Goal: Obtain resource: Obtain resource

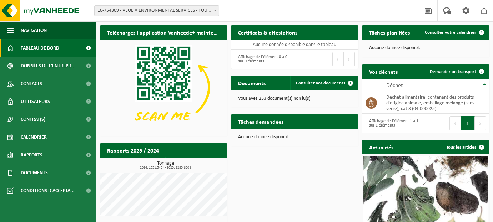
click at [215, 11] on b at bounding box center [215, 11] width 3 height 2
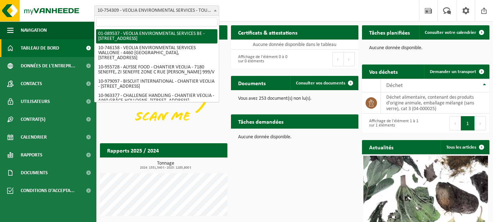
select select "732"
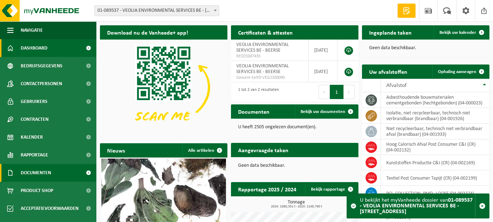
click at [36, 169] on span "Documenten" at bounding box center [36, 173] width 30 height 18
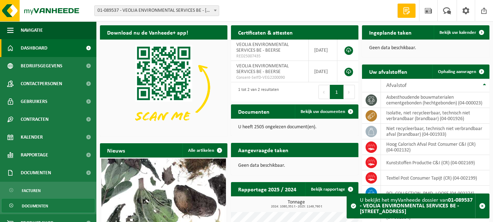
click at [28, 203] on span "Documenten" at bounding box center [35, 207] width 26 height 14
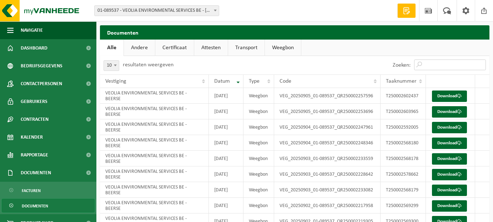
click at [439, 62] on input "Zoeken:" at bounding box center [450, 65] width 72 height 11
paste input "T250000866349"
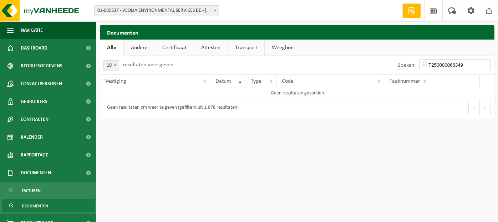
type input "T250000866349"
click at [215, 13] on span at bounding box center [215, 10] width 7 height 9
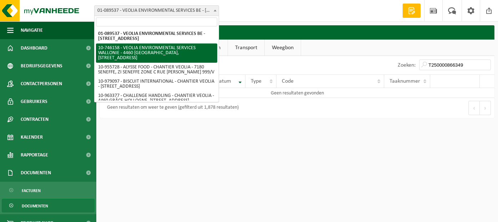
select select "10101"
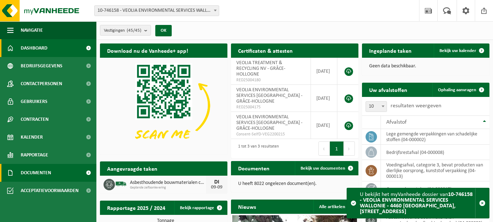
click at [22, 173] on span "Documenten" at bounding box center [36, 173] width 30 height 18
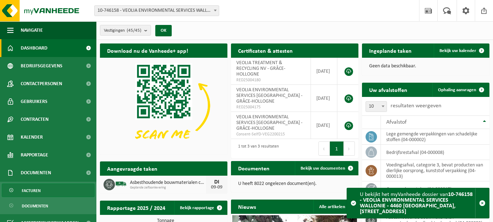
click at [32, 194] on span "Facturen" at bounding box center [31, 191] width 19 height 14
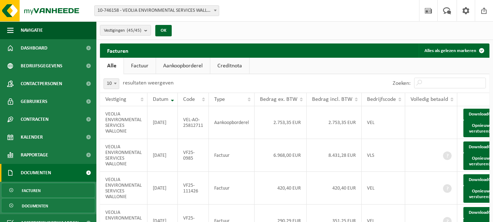
click at [35, 206] on span "Documenten" at bounding box center [35, 207] width 26 height 14
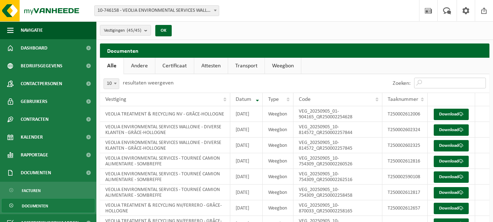
click at [455, 83] on input "Zoeken:" at bounding box center [450, 83] width 72 height 11
paste input "T250000866349"
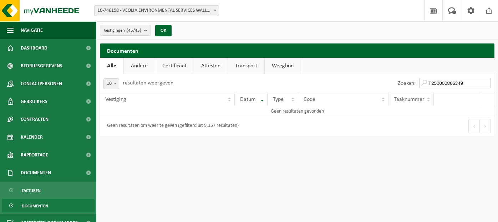
type input "T250000866349"
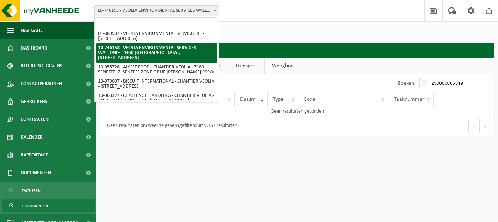
click at [214, 10] on b at bounding box center [215, 11] width 3 height 2
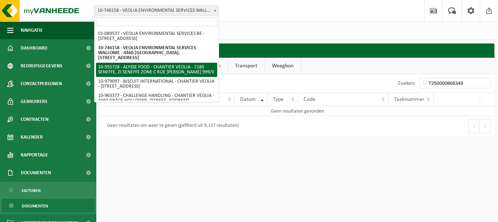
click at [137, 20] on input "search" at bounding box center [156, 21] width 121 height 9
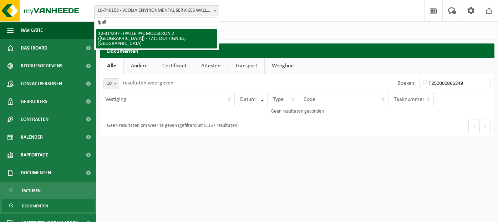
type input "ipall"
select select "37615"
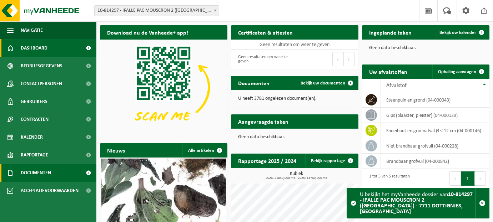
click at [26, 174] on span "Documenten" at bounding box center [36, 173] width 30 height 18
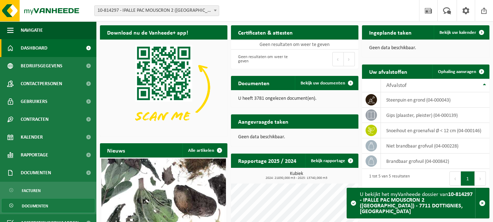
click at [26, 204] on span "Documenten" at bounding box center [35, 207] width 26 height 14
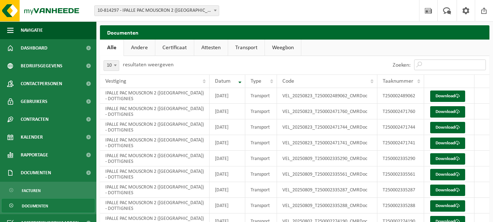
click at [448, 62] on input "Zoeken:" at bounding box center [450, 65] width 72 height 11
paste input "T250000866349"
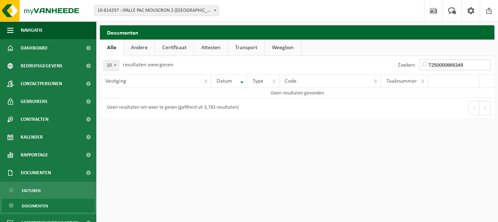
drag, startPoint x: 466, startPoint y: 66, endPoint x: 398, endPoint y: 66, distance: 67.8
click at [399, 66] on div "Zoeken: T250000866349" at bounding box center [445, 65] width 100 height 19
paste input "697176"
type input "T250000697176"
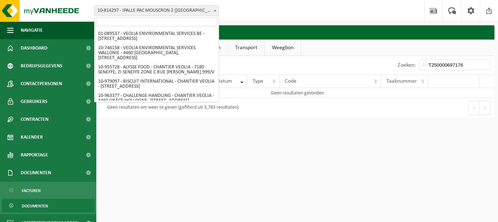
click at [217, 13] on span at bounding box center [215, 10] width 7 height 9
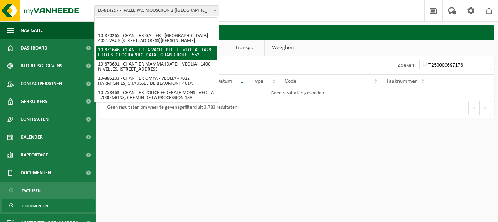
scroll to position [196, 0]
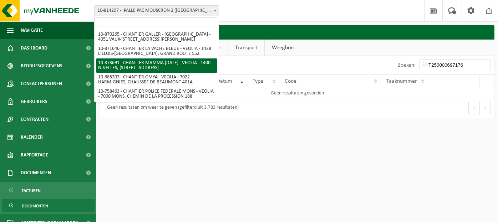
select select "106299"
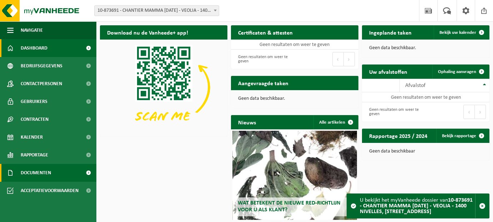
click at [32, 174] on span "Documenten" at bounding box center [36, 173] width 30 height 18
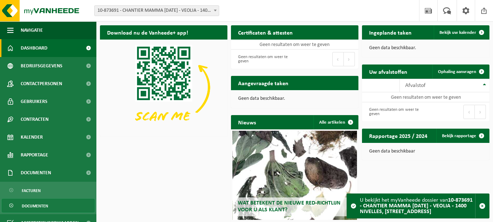
click at [32, 205] on span "Documenten" at bounding box center [35, 207] width 26 height 14
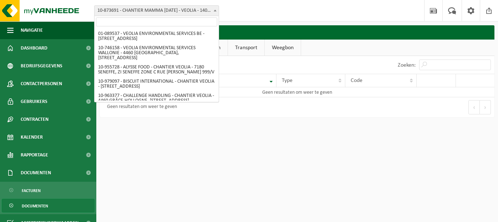
click at [214, 8] on span at bounding box center [215, 10] width 7 height 9
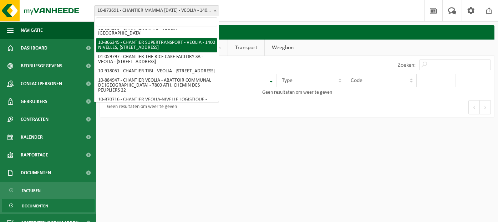
scroll to position [288, 0]
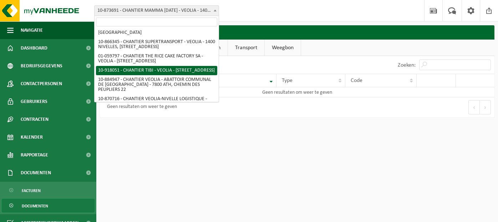
select select "128345"
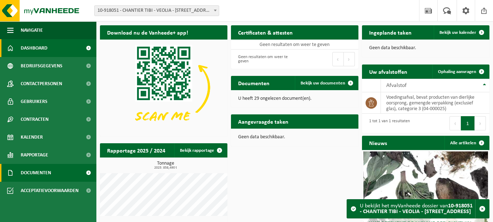
click at [39, 174] on span "Documenten" at bounding box center [36, 173] width 30 height 18
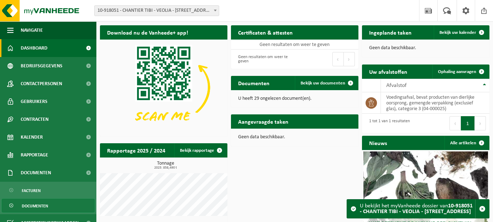
click at [24, 205] on span "Documenten" at bounding box center [35, 207] width 26 height 14
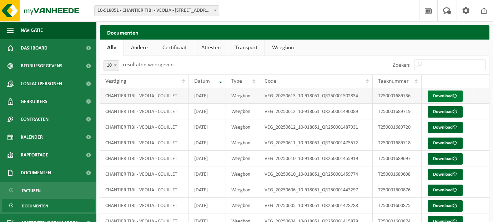
click at [451, 98] on link "Download" at bounding box center [445, 96] width 35 height 11
click at [216, 11] on b at bounding box center [215, 11] width 3 height 2
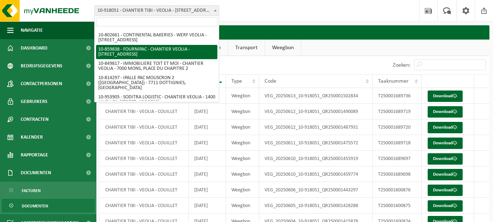
scroll to position [375, 0]
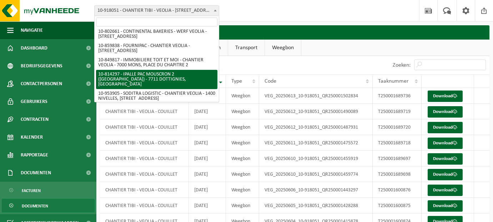
select select "37615"
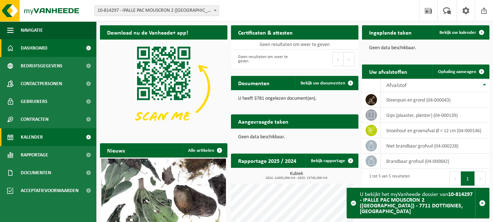
click at [33, 137] on span "Kalender" at bounding box center [32, 138] width 22 height 18
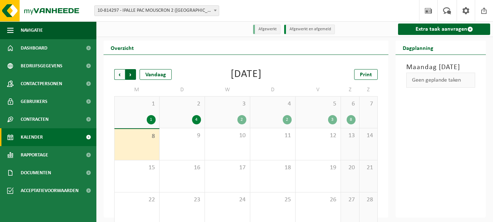
click at [119, 79] on span "Vorige" at bounding box center [119, 74] width 11 height 11
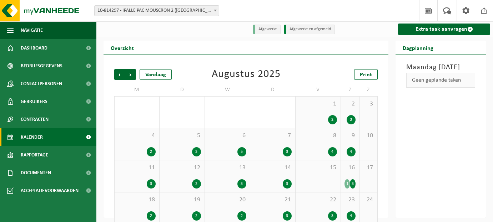
click at [119, 79] on span "Vorige" at bounding box center [119, 74] width 11 height 11
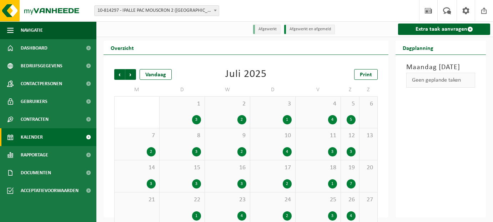
click at [119, 79] on span "Vorige" at bounding box center [119, 74] width 11 height 11
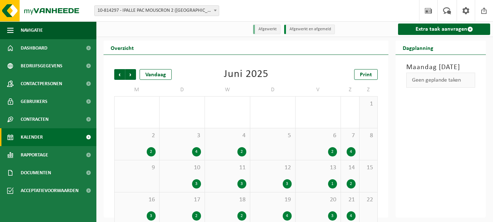
click at [119, 79] on span "Vorige" at bounding box center [119, 74] width 11 height 11
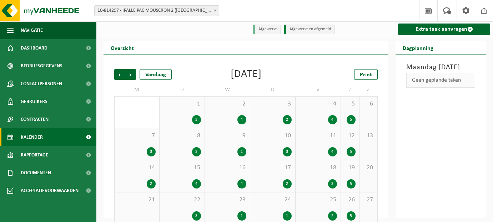
click at [119, 79] on span "Vorige" at bounding box center [119, 74] width 11 height 11
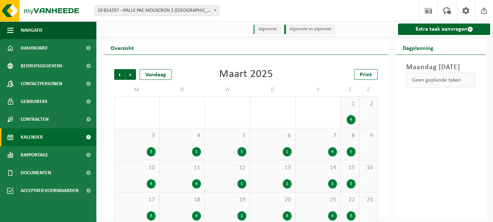
click at [333, 153] on div "4" at bounding box center [332, 151] width 9 height 9
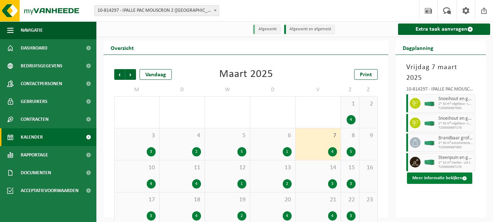
click at [431, 173] on button "Meer informatie bekijken" at bounding box center [439, 178] width 65 height 11
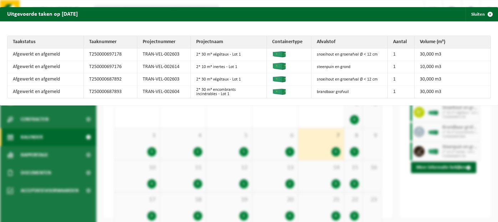
click at [312, 66] on td "steenpuin en grond" at bounding box center [350, 67] width 76 height 12
click at [282, 67] on img at bounding box center [279, 66] width 14 height 7
click at [53, 69] on td "Afgewerkt en afgemeld" at bounding box center [45, 67] width 76 height 12
click at [106, 66] on td "T250000697176" at bounding box center [111, 67] width 54 height 12
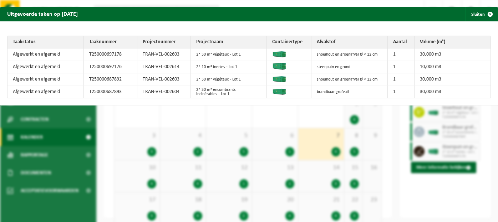
click at [106, 66] on td "T250000697176" at bounding box center [111, 67] width 54 height 12
click at [220, 116] on div "Uitgevoerde taken op [DATE] Sluiten Taakstatus Taaknummer Projectnummer Project…" at bounding box center [249, 111] width 498 height 222
